Goal: Information Seeking & Learning: Understand process/instructions

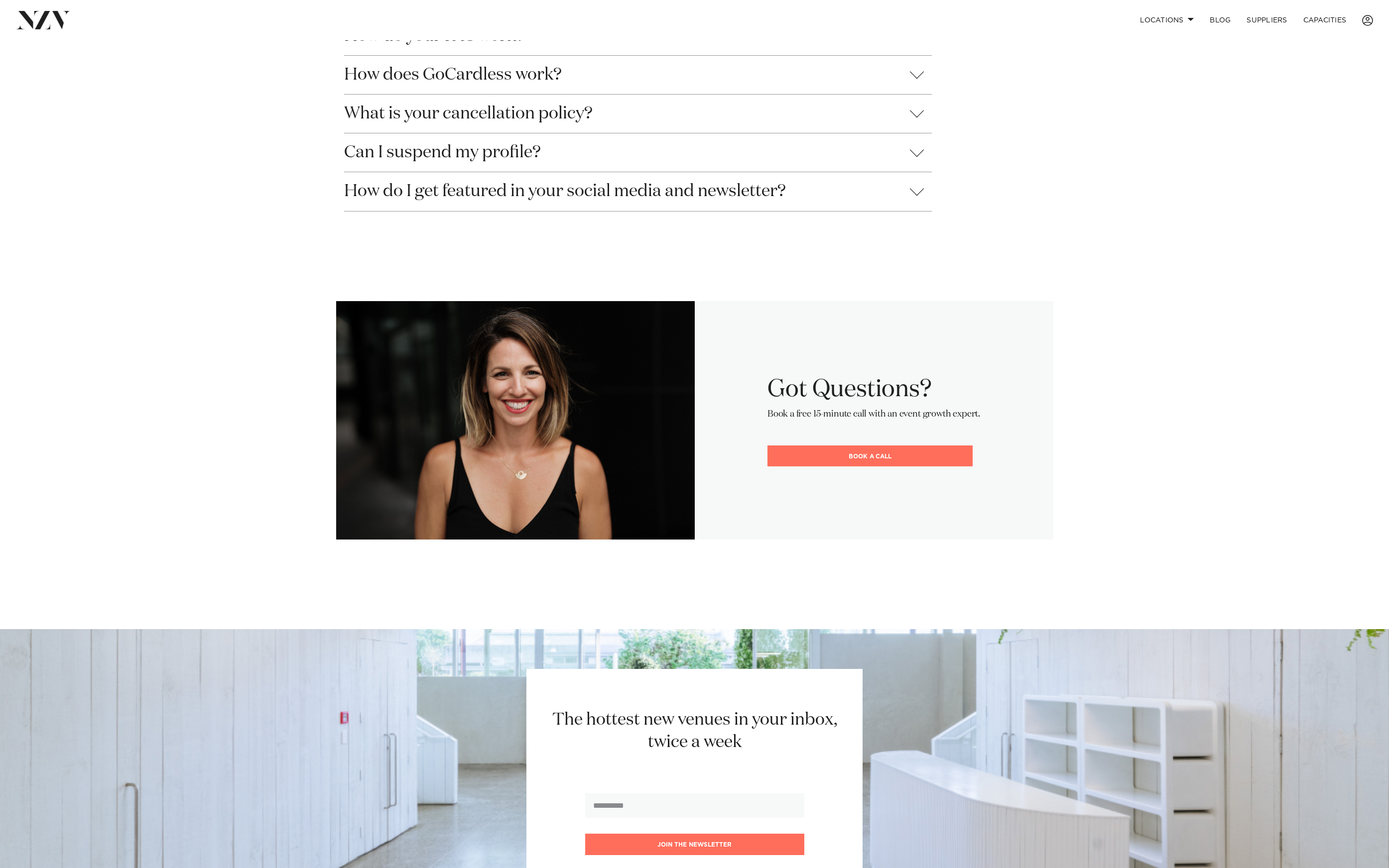
scroll to position [568, 0]
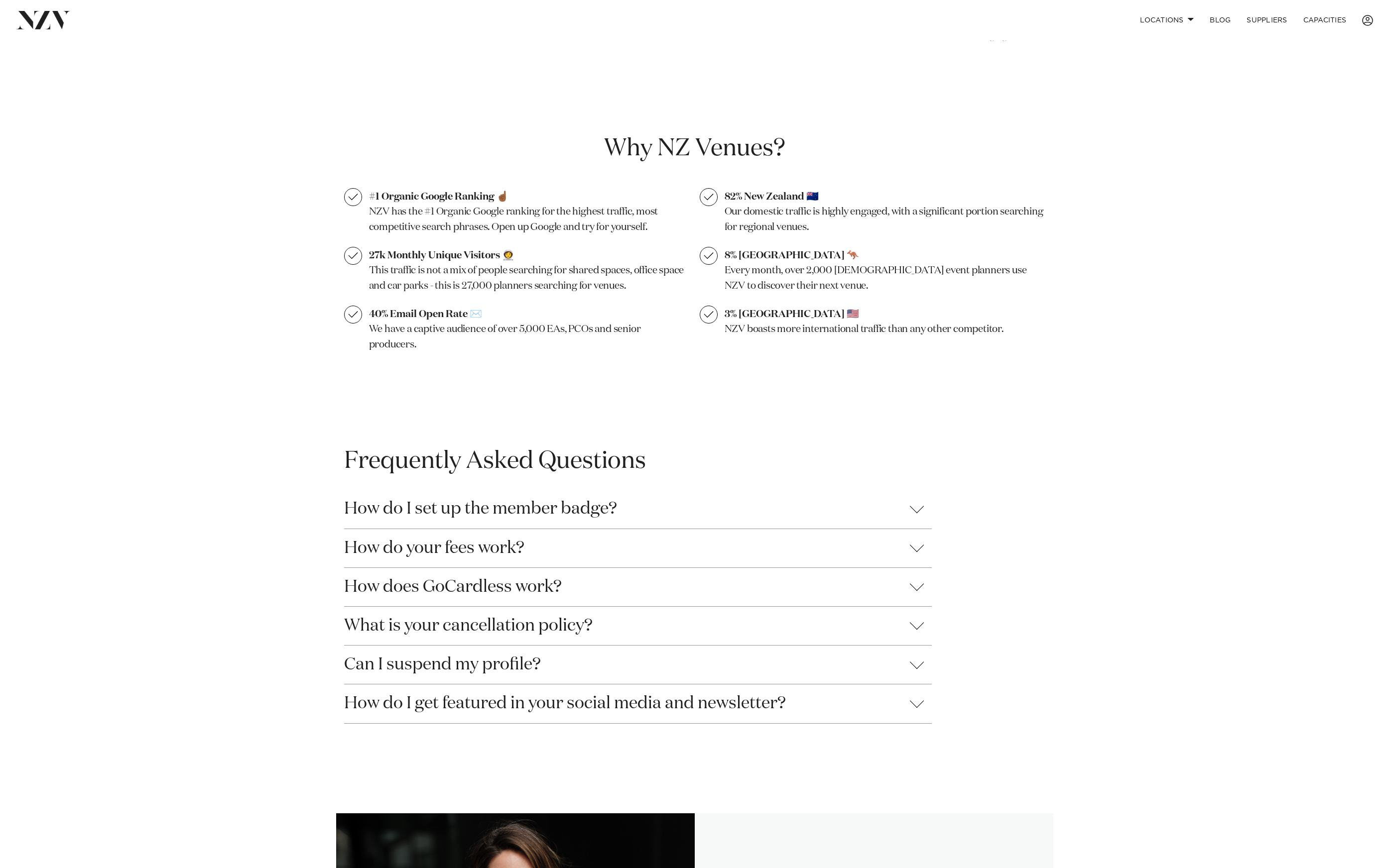
click at [419, 507] on button "How do I set up the member badge?" at bounding box center [638, 509] width 588 height 39
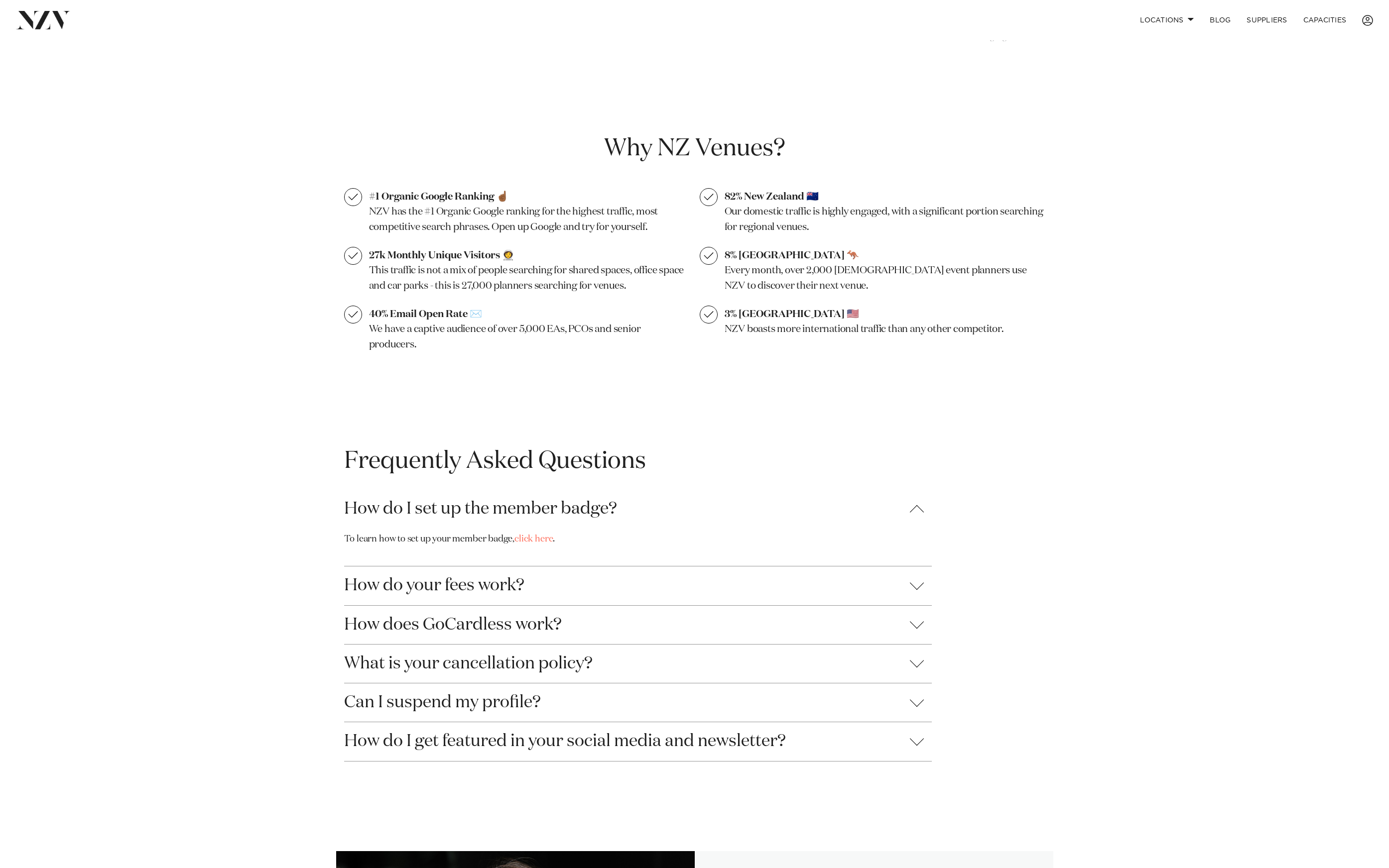
click at [419, 507] on button "How do I set up the member badge?" at bounding box center [638, 509] width 588 height 39
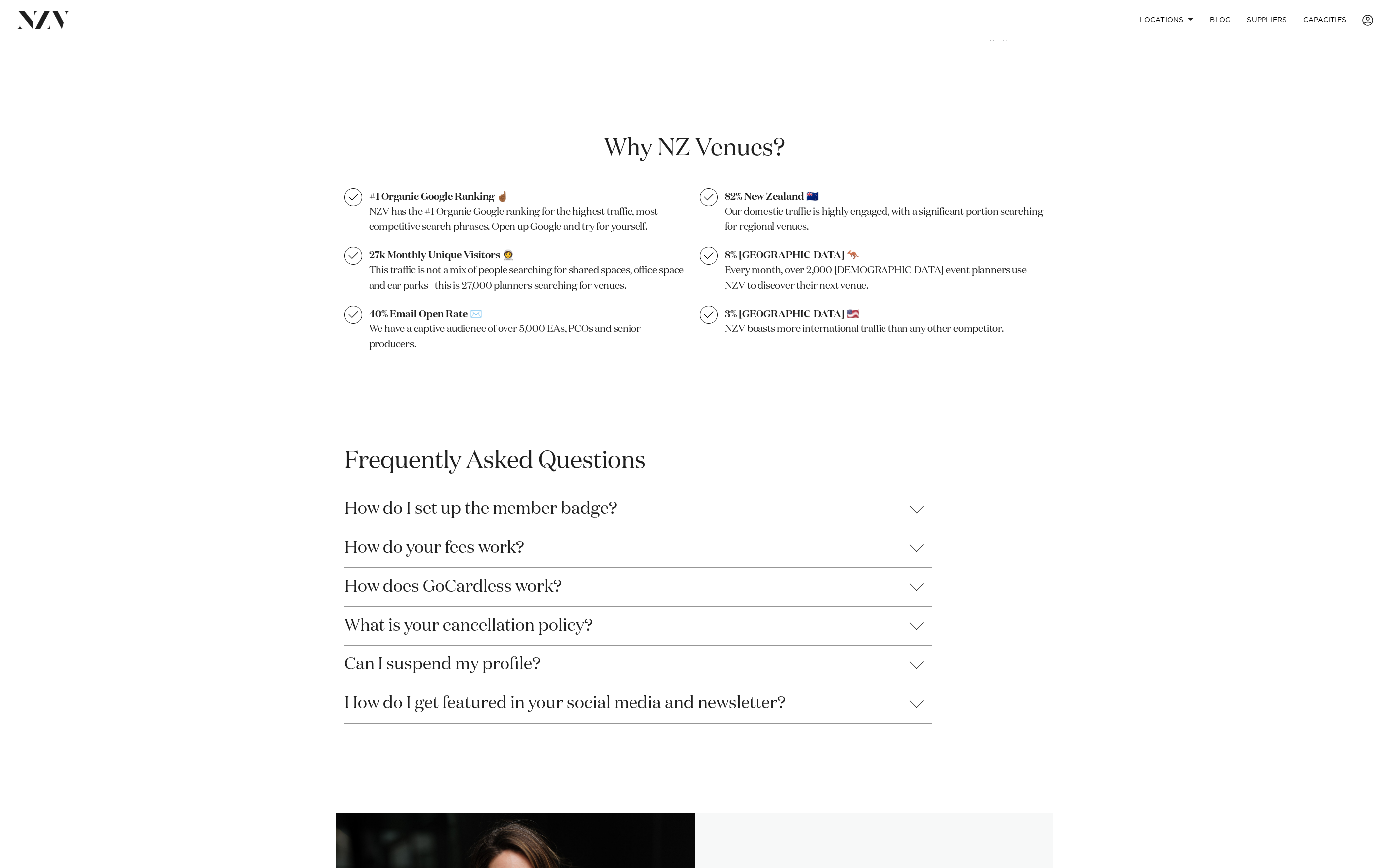
click at [419, 507] on button "How do I set up the member badge?" at bounding box center [638, 509] width 588 height 39
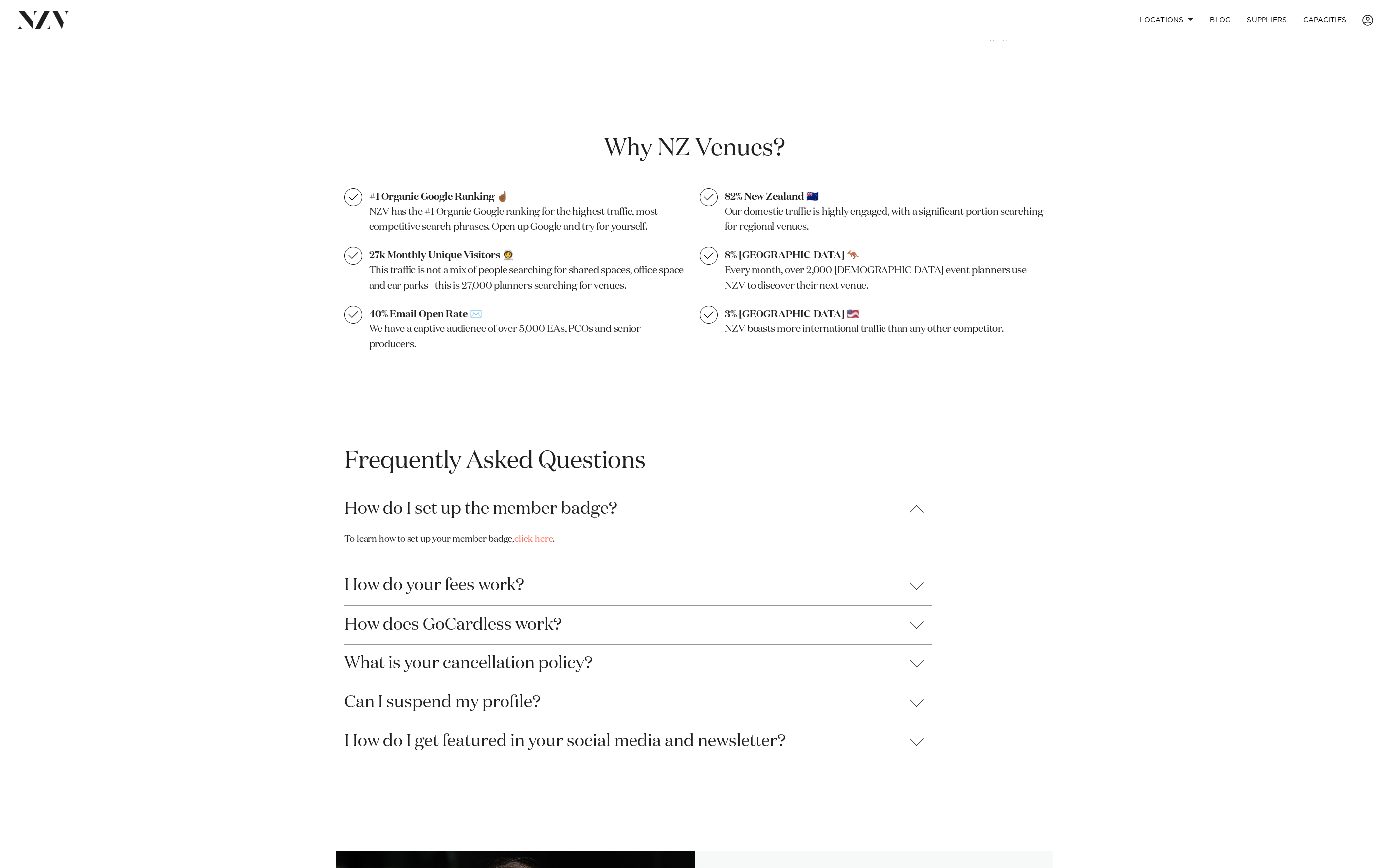
click at [419, 507] on button "How do I set up the member badge?" at bounding box center [638, 509] width 588 height 39
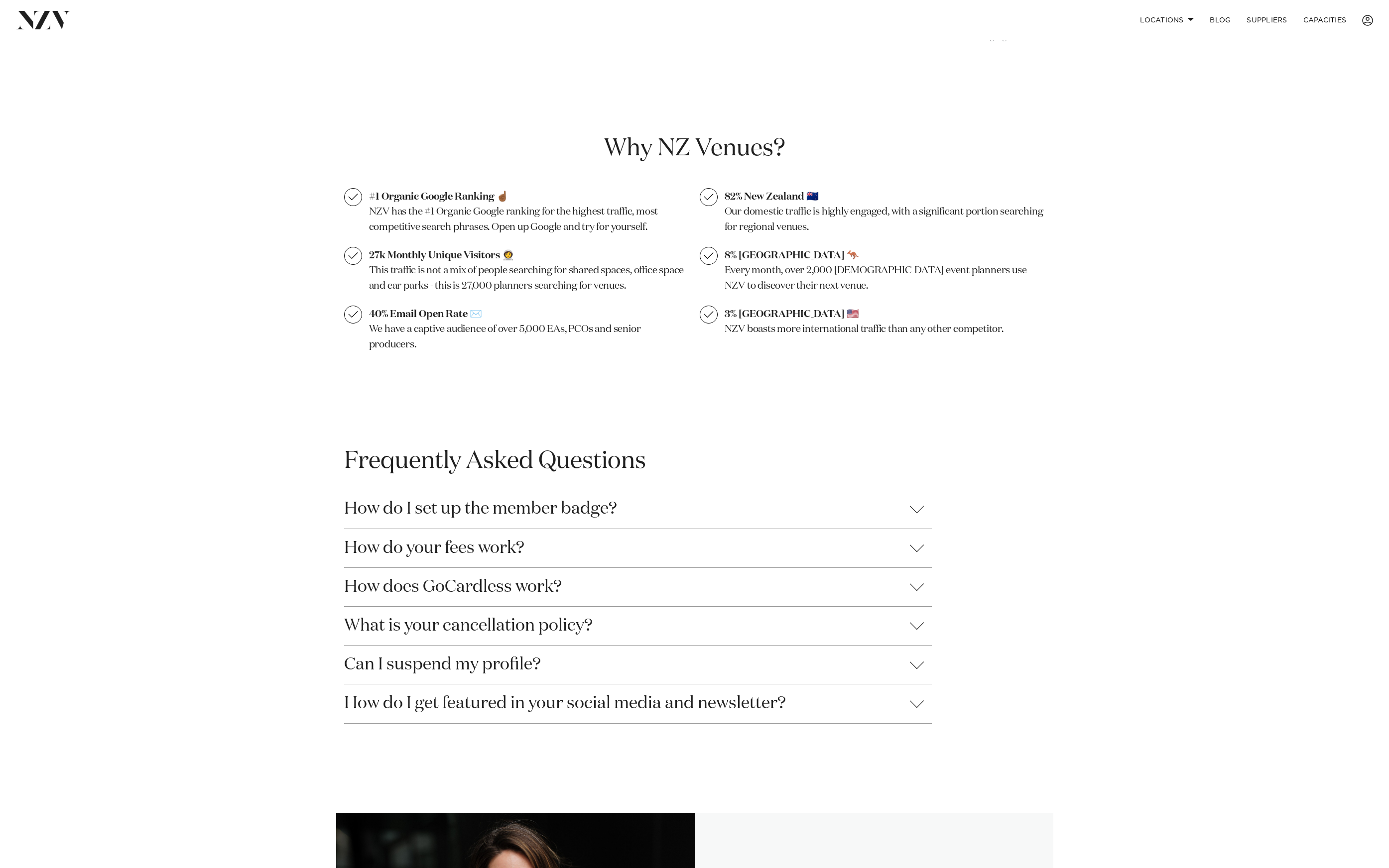
scroll to position [616, 0]
